Goal: Task Accomplishment & Management: Complete application form

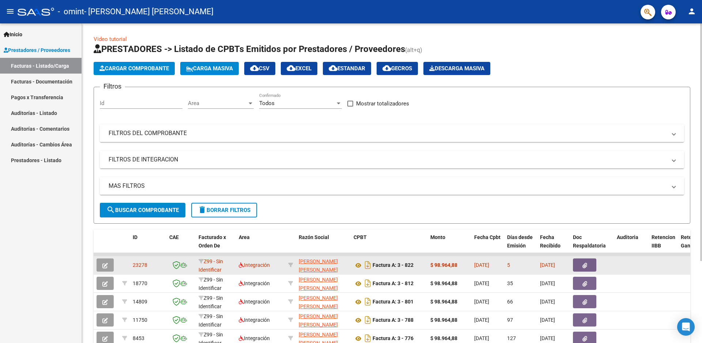
click at [387, 267] on button "button" at bounding box center [584, 264] width 23 height 13
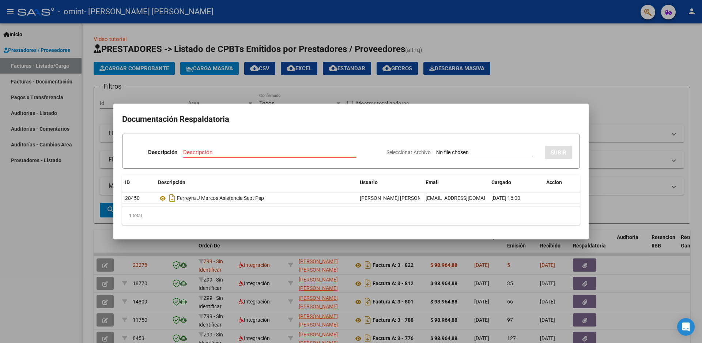
click at [56, 259] on div at bounding box center [351, 171] width 702 height 343
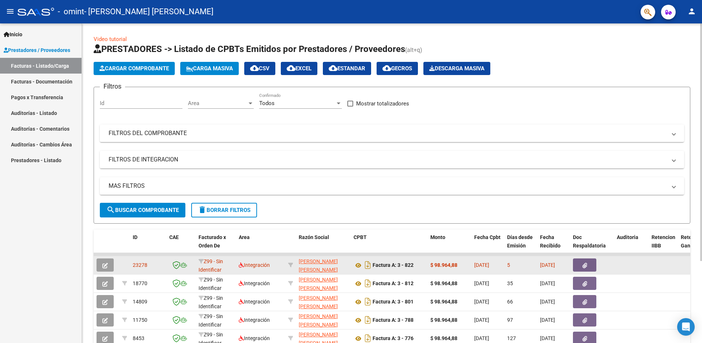
click at [100, 264] on button "button" at bounding box center [105, 264] width 17 height 13
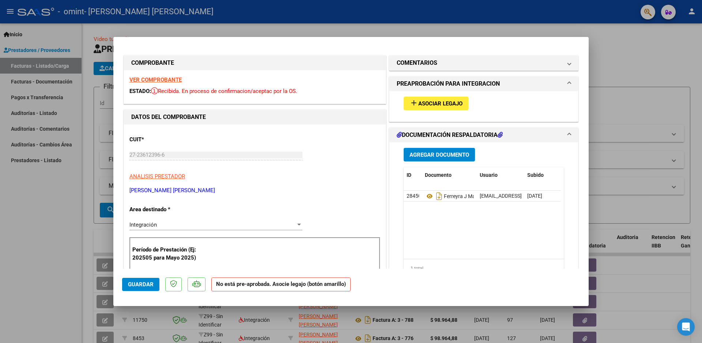
click at [387, 101] on mat-icon "add" at bounding box center [414, 102] width 9 height 9
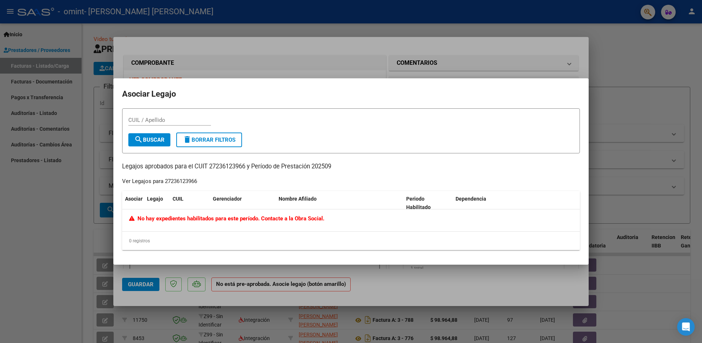
click at [268, 220] on span "No hay expedientes habilitados para este período. Contacte a la Obra Social." at bounding box center [226, 218] width 195 height 7
click at [387, 278] on div at bounding box center [351, 171] width 702 height 343
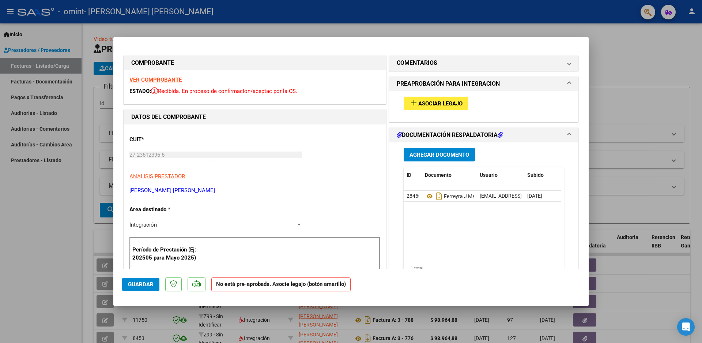
click at [50, 276] on div at bounding box center [351, 171] width 702 height 343
type input "$ 0,00"
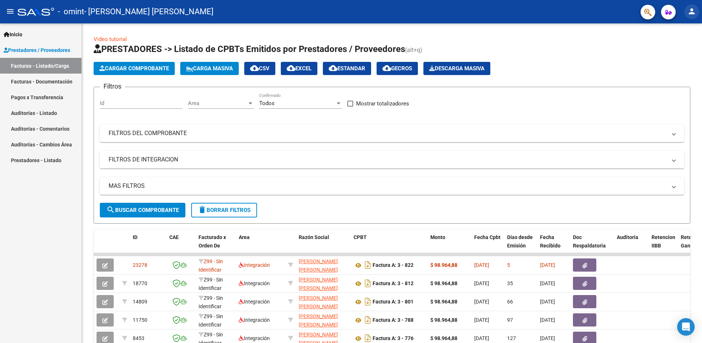
click at [387, 13] on mat-icon "person" at bounding box center [692, 11] width 9 height 9
click at [387, 52] on button "exit_to_app Salir" at bounding box center [677, 49] width 45 height 18
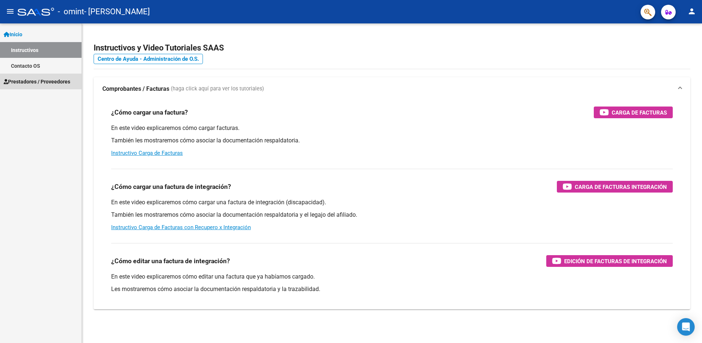
click at [50, 78] on span "Prestadores / Proveedores" at bounding box center [37, 82] width 67 height 8
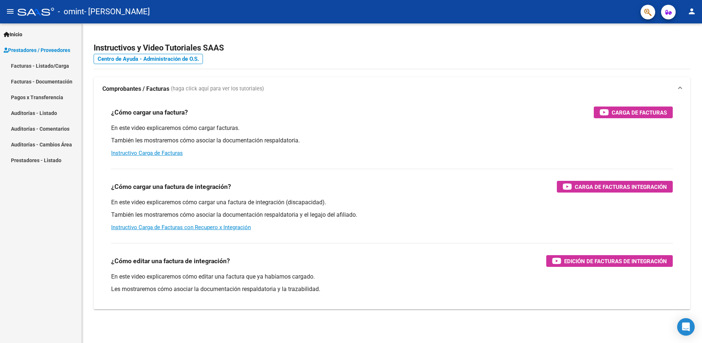
click at [45, 67] on link "Facturas - Listado/Carga" at bounding box center [41, 66] width 82 height 16
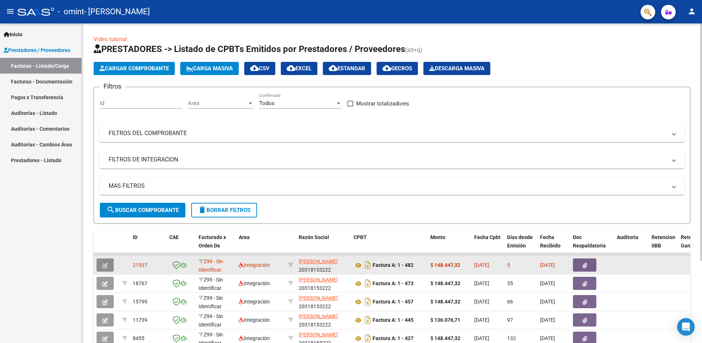
click at [103, 267] on icon "button" at bounding box center [104, 265] width 5 height 5
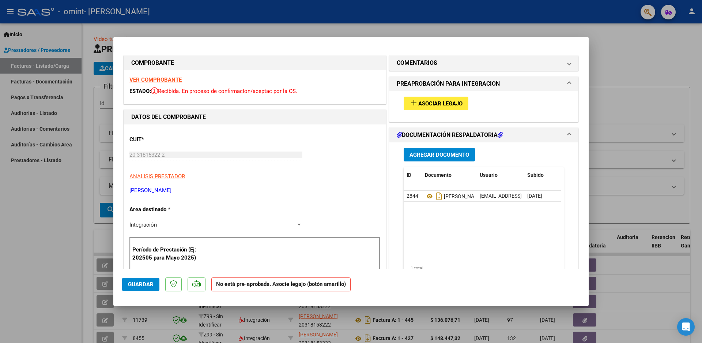
scroll to position [37, 0]
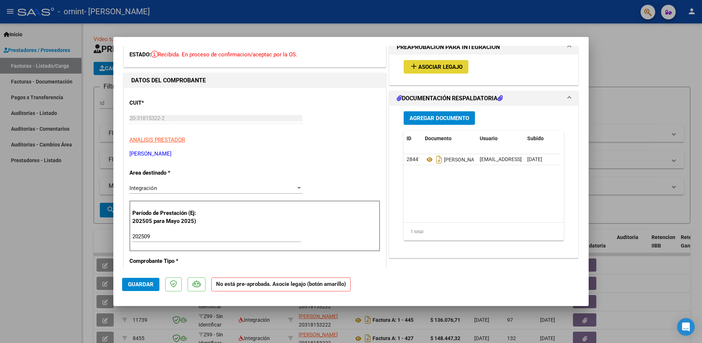
click at [410, 64] on mat-icon "add" at bounding box center [414, 66] width 9 height 9
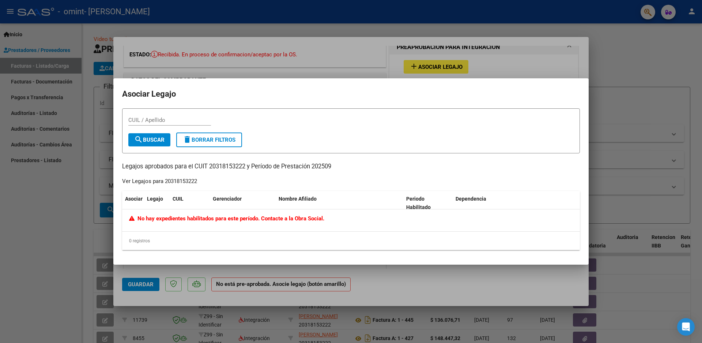
click at [192, 221] on span "No hay expedientes habilitados para este período. Contacte a la Obra Social." at bounding box center [226, 218] width 195 height 7
click at [171, 274] on div at bounding box center [351, 171] width 702 height 343
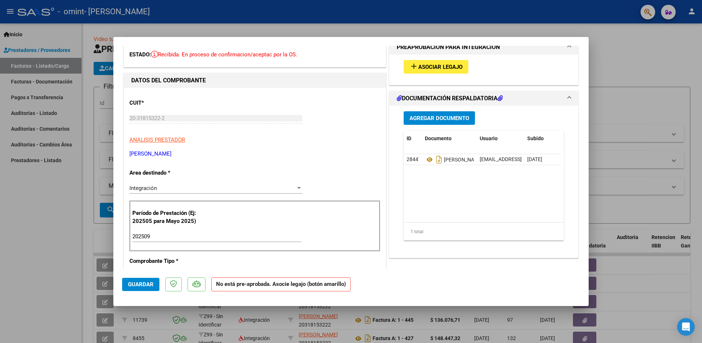
click at [30, 263] on div at bounding box center [351, 171] width 702 height 343
type input "$ 0,00"
